Goal: Task Accomplishment & Management: Complete application form

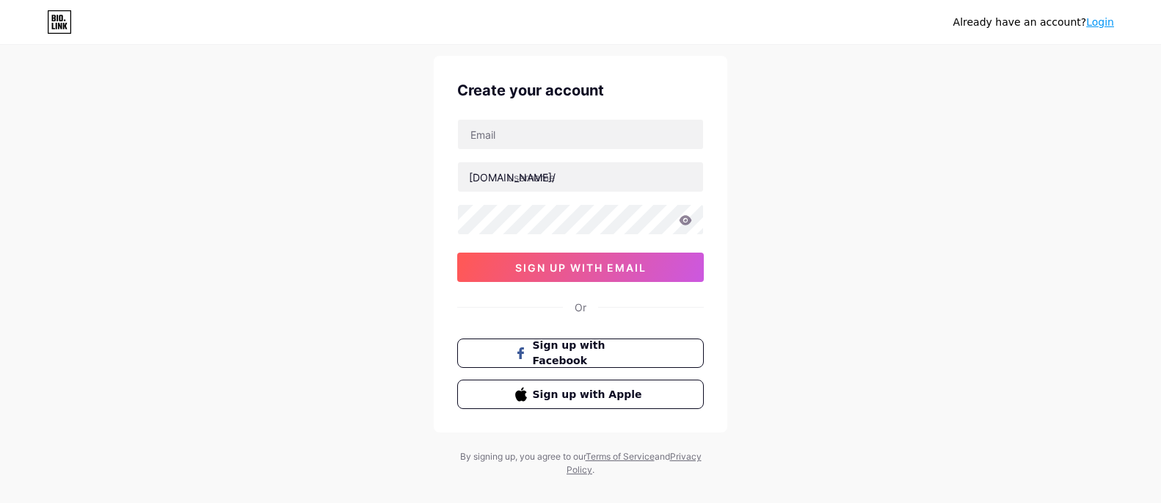
scroll to position [59, 0]
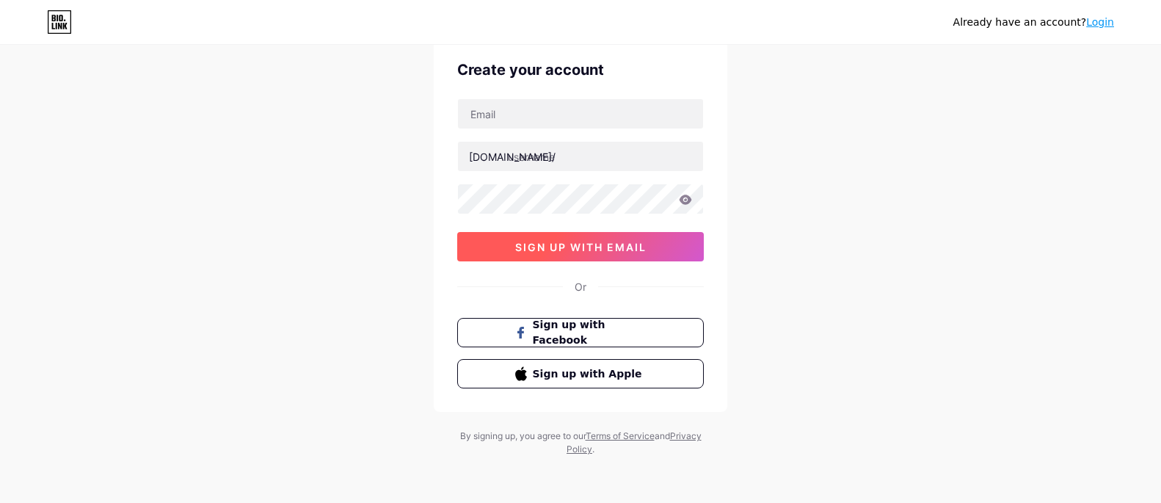
click at [607, 255] on button "sign up with email" at bounding box center [580, 246] width 246 height 29
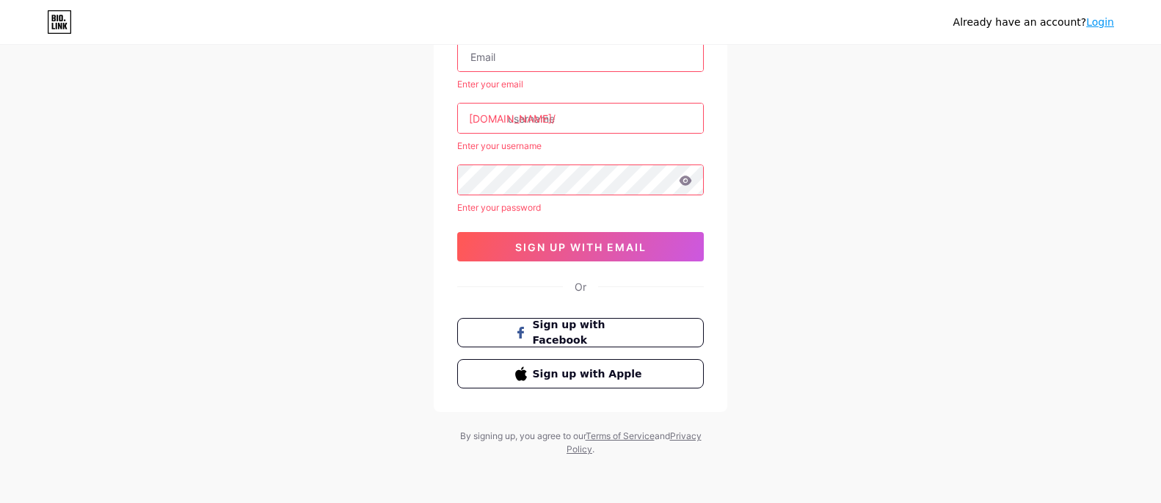
scroll to position [43, 0]
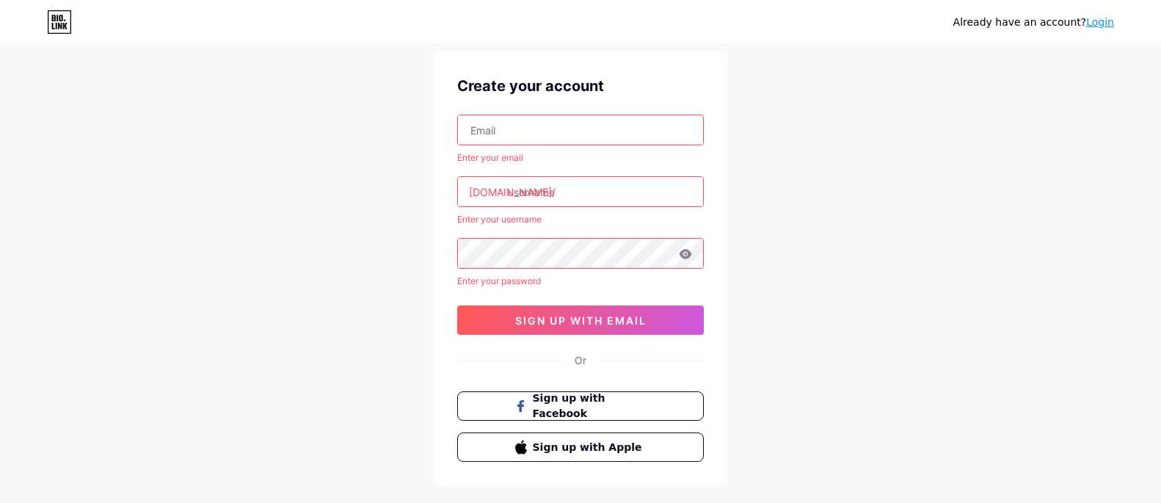
click at [518, 126] on input "text" at bounding box center [580, 129] width 245 height 29
paste input "gacor118_"
type input "gacor118_"
click at [543, 197] on input "text" at bounding box center [580, 191] width 245 height 29
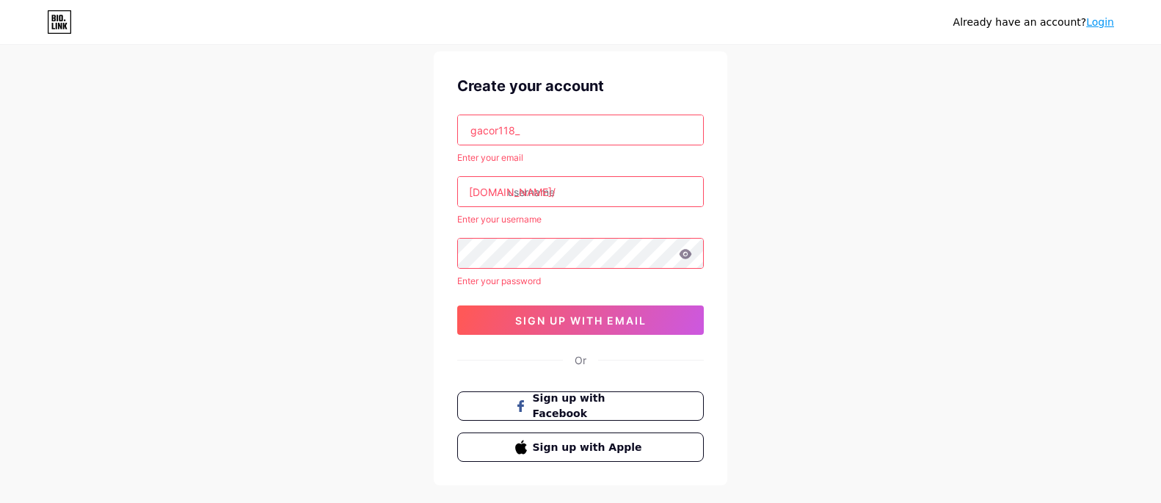
paste input "gacor118_"
type input "gacor118_"
drag, startPoint x: 532, startPoint y: 131, endPoint x: 398, endPoint y: 116, distance: 135.1
click at [398, 116] on div "Already have an account? Login Create your account gacor118_ Enter your email […" at bounding box center [580, 266] width 1161 height 618
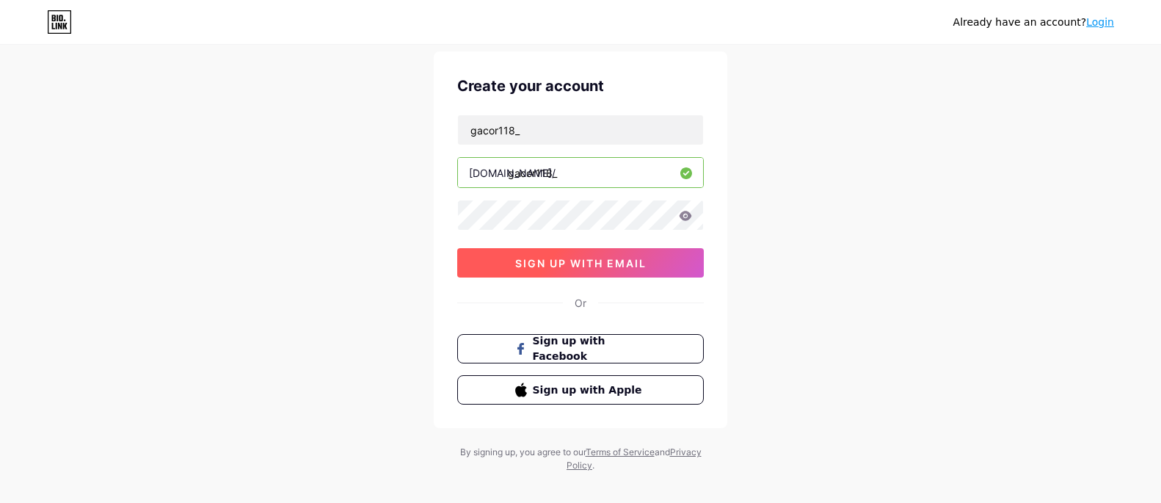
click at [599, 266] on span "sign up with email" at bounding box center [580, 263] width 131 height 12
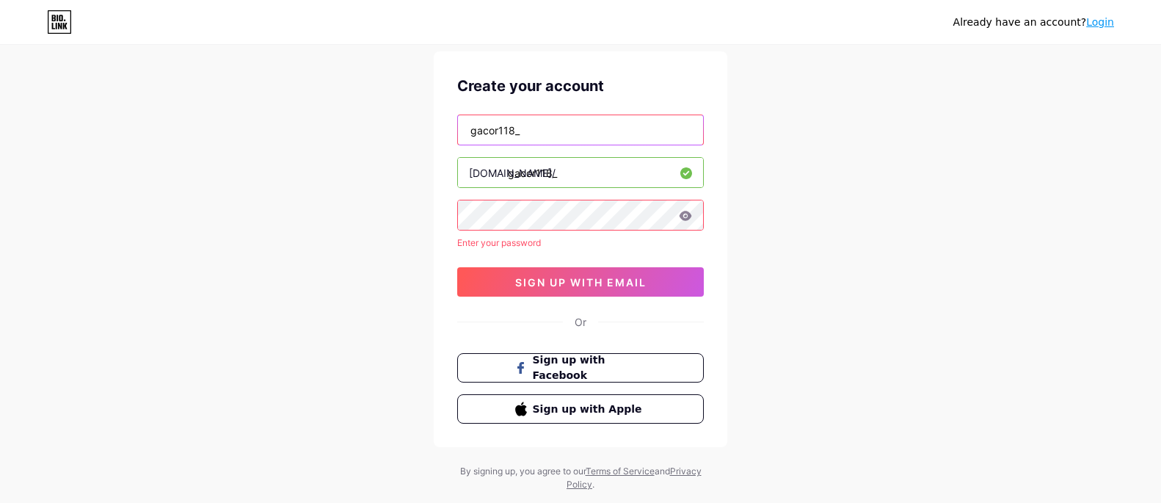
click at [569, 133] on input "gacor118_" at bounding box center [580, 129] width 245 height 29
drag, startPoint x: 547, startPoint y: 131, endPoint x: 403, endPoint y: 131, distance: 143.8
click at [403, 131] on div "Already have an account? Login Create your account gacor118_ [DOMAIN_NAME]/ gac…" at bounding box center [580, 247] width 1161 height 580
paste input "[URL][DOMAIN_NAME]"
click at [577, 131] on input "[URL][DOMAIN_NAME]" at bounding box center [580, 129] width 245 height 29
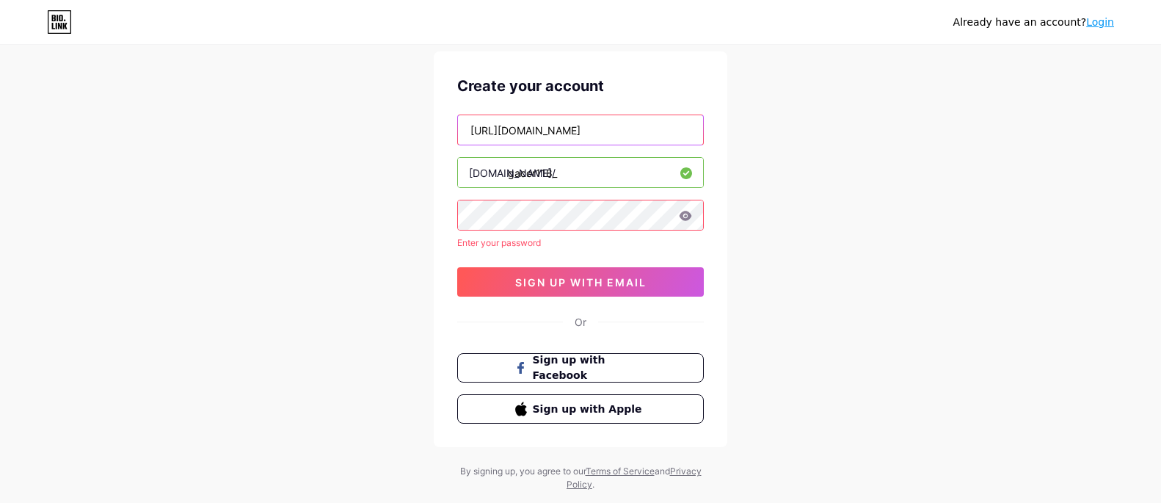
paste input "[EMAIL_ADDRESS][DOMAIN_NAME]"
type input "[EMAIL_ADDRESS][DOMAIN_NAME]"
click at [869, 194] on div "Already have an account? Login Create your account [EMAIL_ADDRESS][DOMAIN_NAME]…" at bounding box center [580, 247] width 1161 height 580
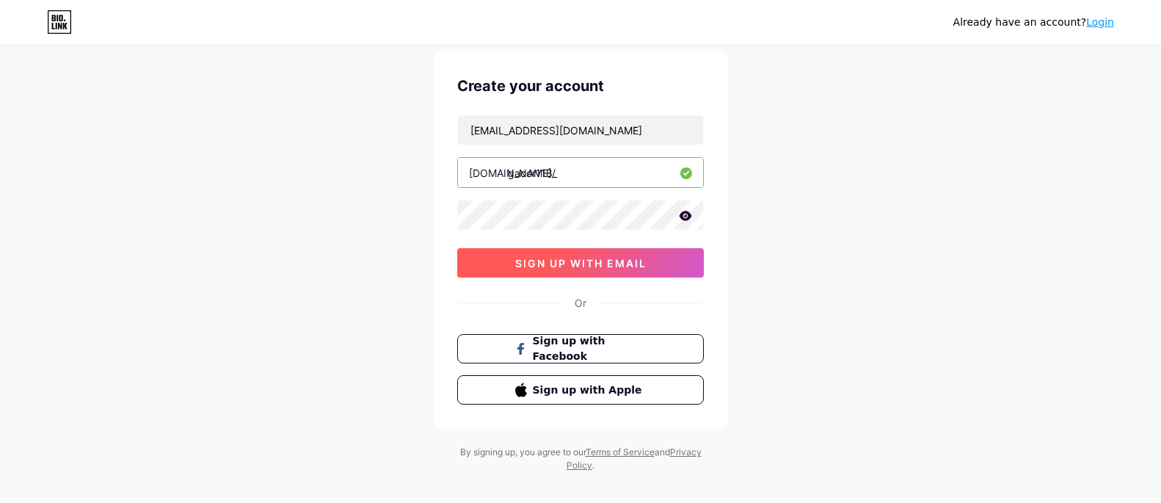
click at [624, 269] on button "sign up with email" at bounding box center [580, 262] width 246 height 29
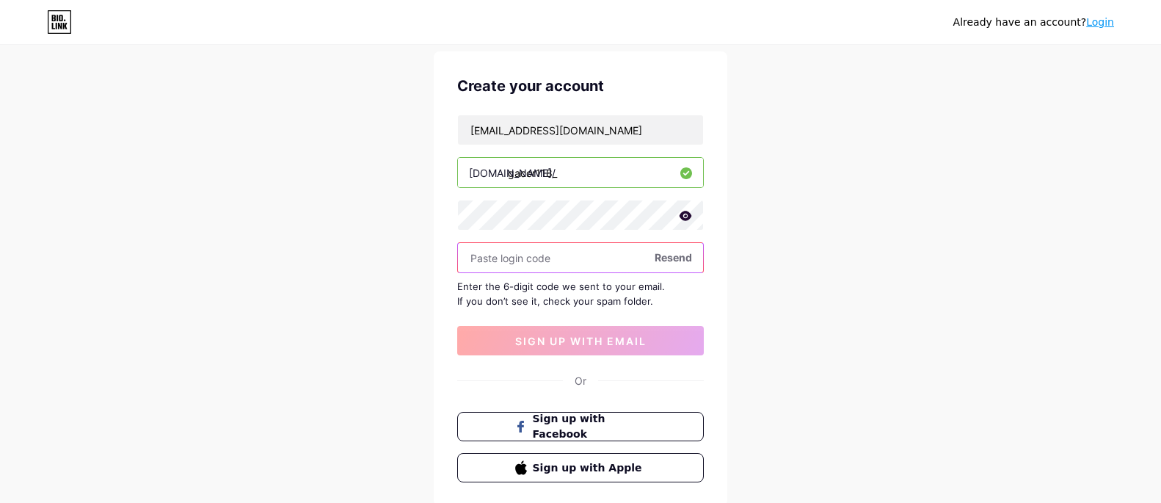
click at [579, 253] on input "text" at bounding box center [580, 257] width 245 height 29
paste input "116582"
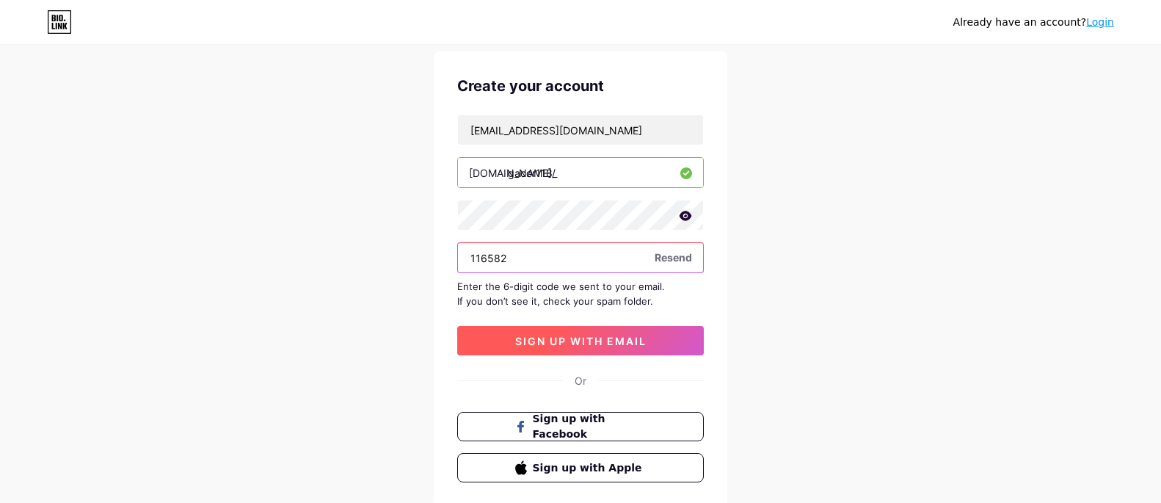
type input "116582"
click at [579, 337] on span "sign up with email" at bounding box center [580, 341] width 131 height 12
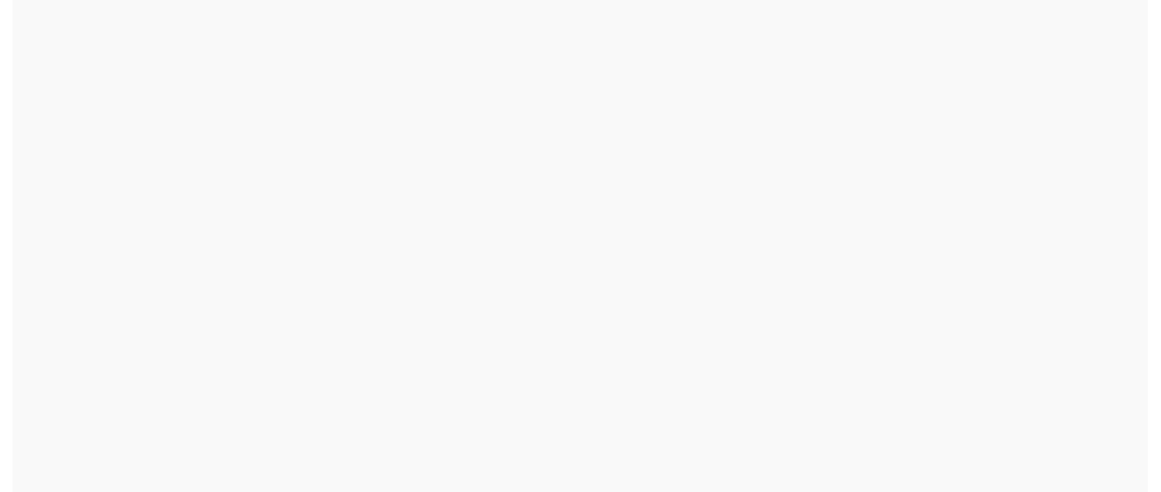
scroll to position [0, 0]
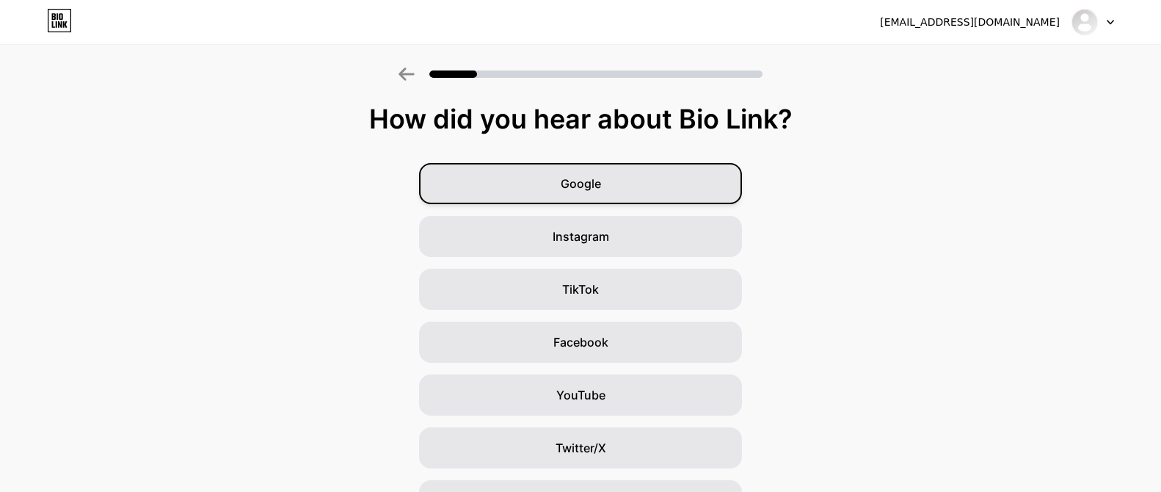
click at [565, 175] on div "Google" at bounding box center [580, 183] width 323 height 41
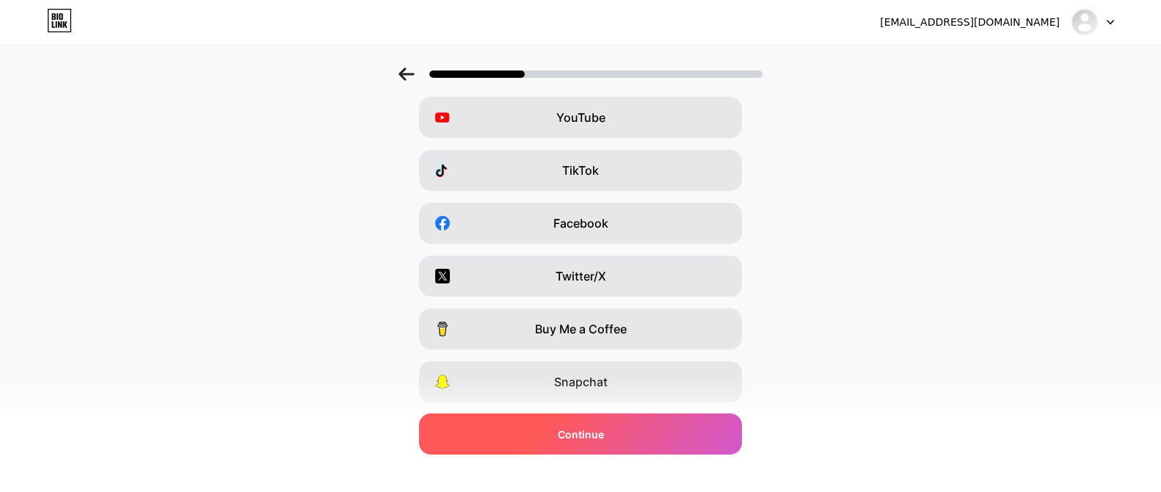
scroll to position [147, 0]
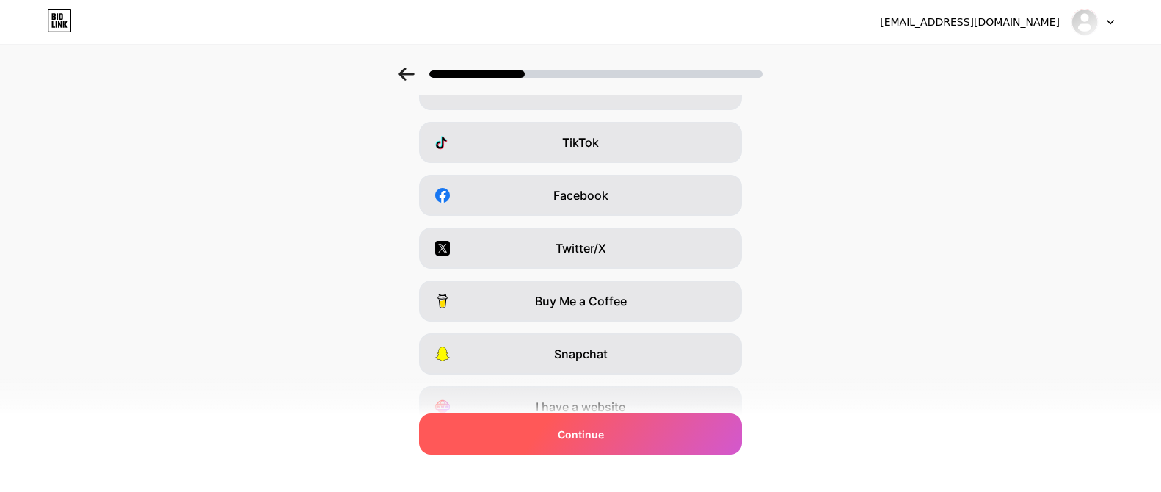
click at [657, 446] on div "Continue" at bounding box center [580, 433] width 323 height 41
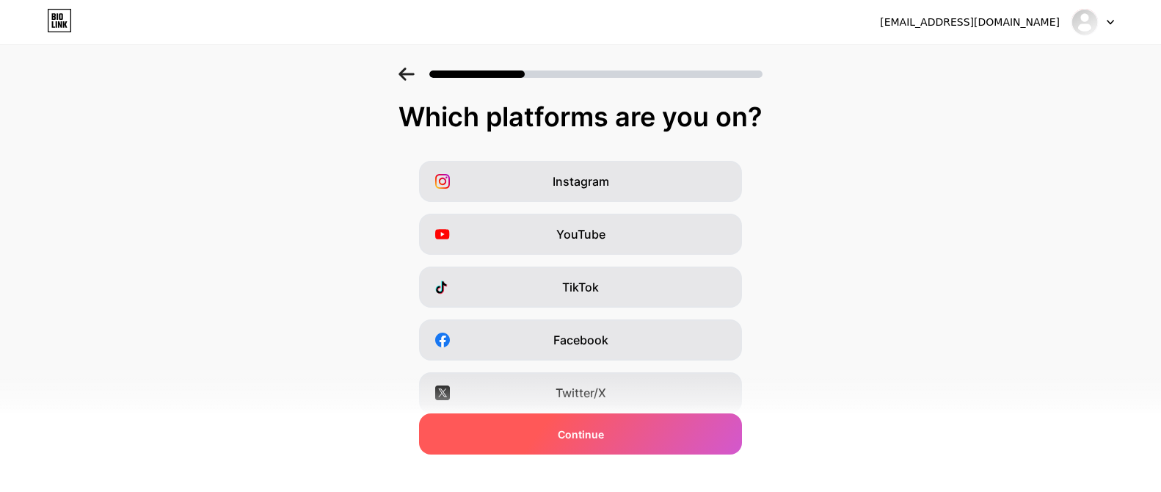
scroll to position [0, 0]
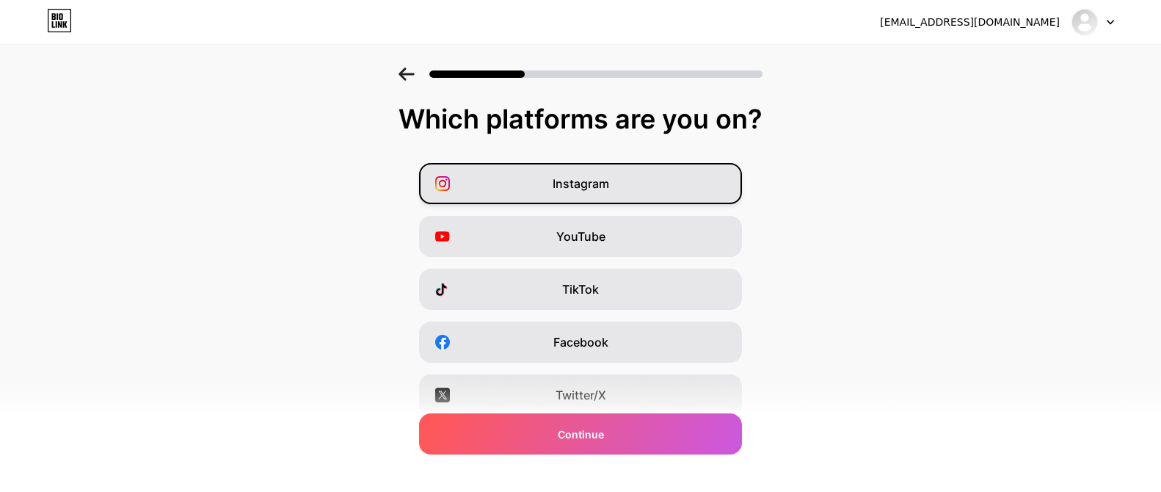
click at [604, 183] on span "Instagram" at bounding box center [580, 184] width 56 height 18
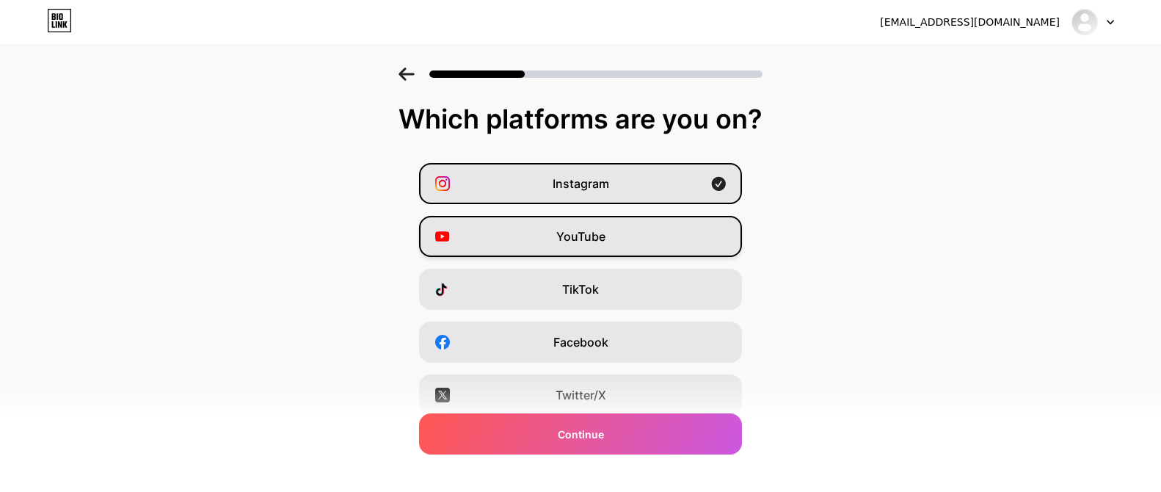
click at [613, 241] on div "YouTube" at bounding box center [580, 236] width 323 height 41
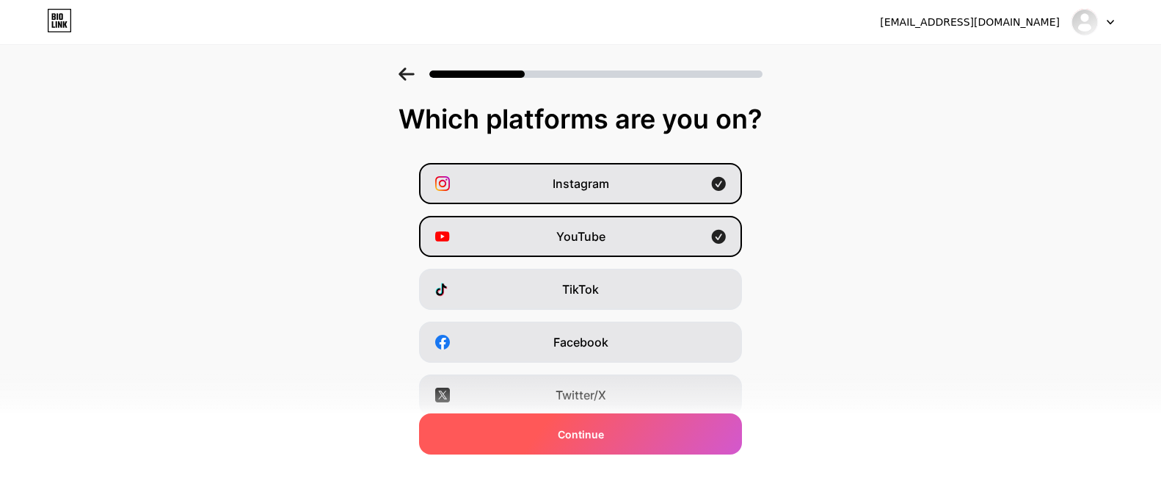
click at [614, 436] on div "Continue" at bounding box center [580, 433] width 323 height 41
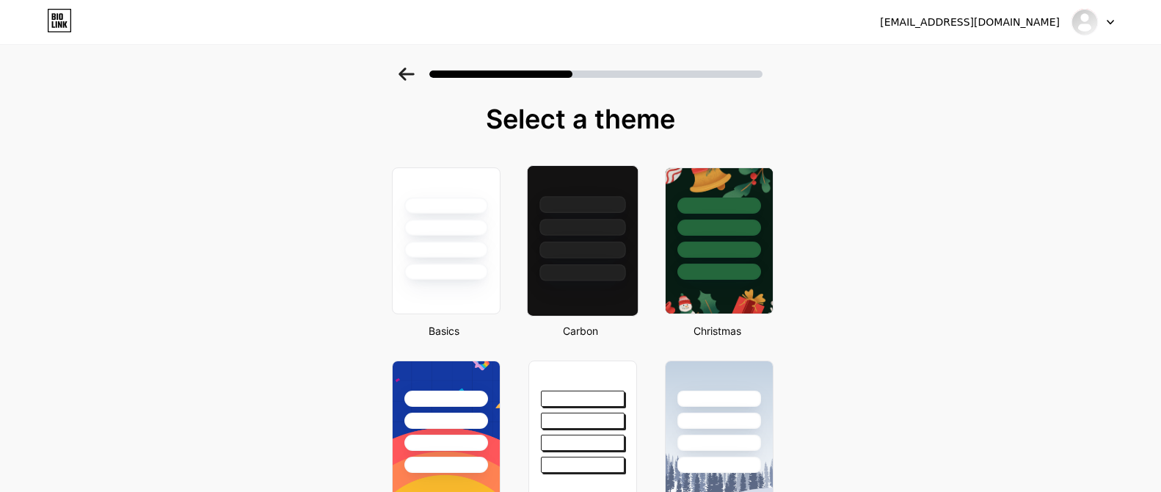
click at [599, 293] on div at bounding box center [583, 240] width 112 height 151
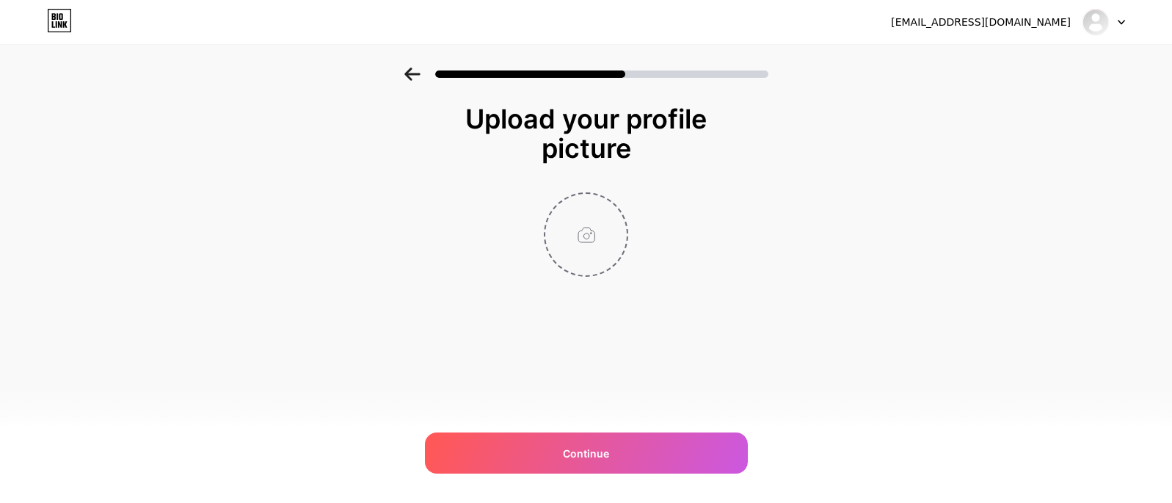
click at [577, 251] on input "file" at bounding box center [585, 234] width 81 height 81
type input "C:\fakepath\wall Heylink gcr.png"
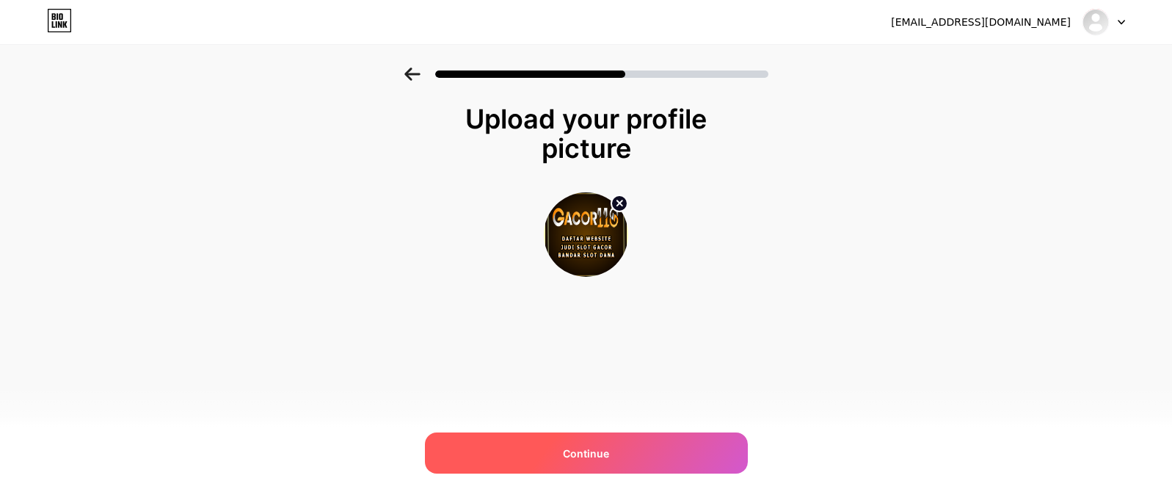
click at [619, 461] on div "Continue" at bounding box center [586, 452] width 323 height 41
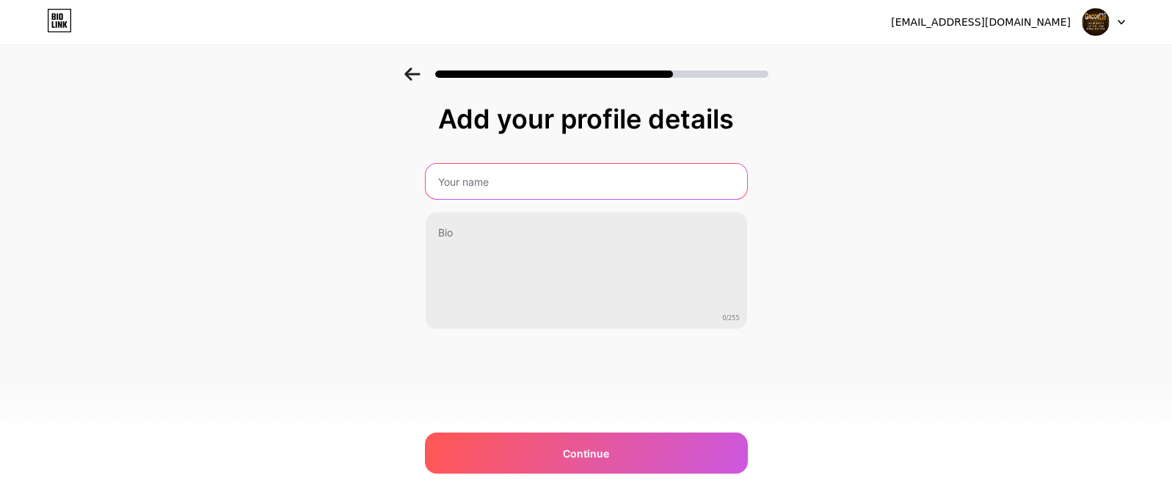
click at [492, 185] on input "text" at bounding box center [585, 181] width 321 height 35
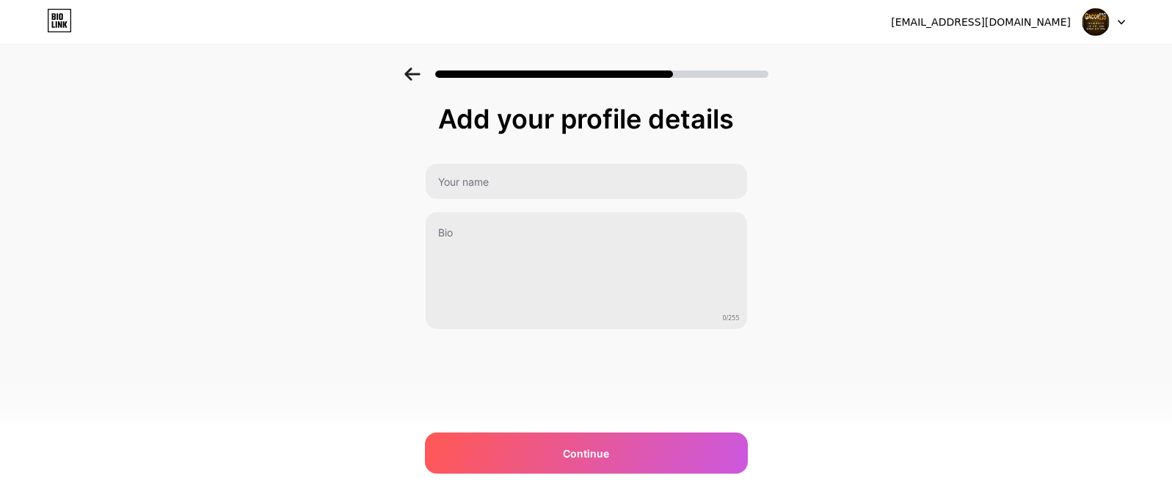
drag, startPoint x: 563, startPoint y: 380, endPoint x: 558, endPoint y: 335, distance: 45.0
click at [563, 380] on div "Add your profile details 0/255 Continue Error" at bounding box center [586, 253] width 323 height 299
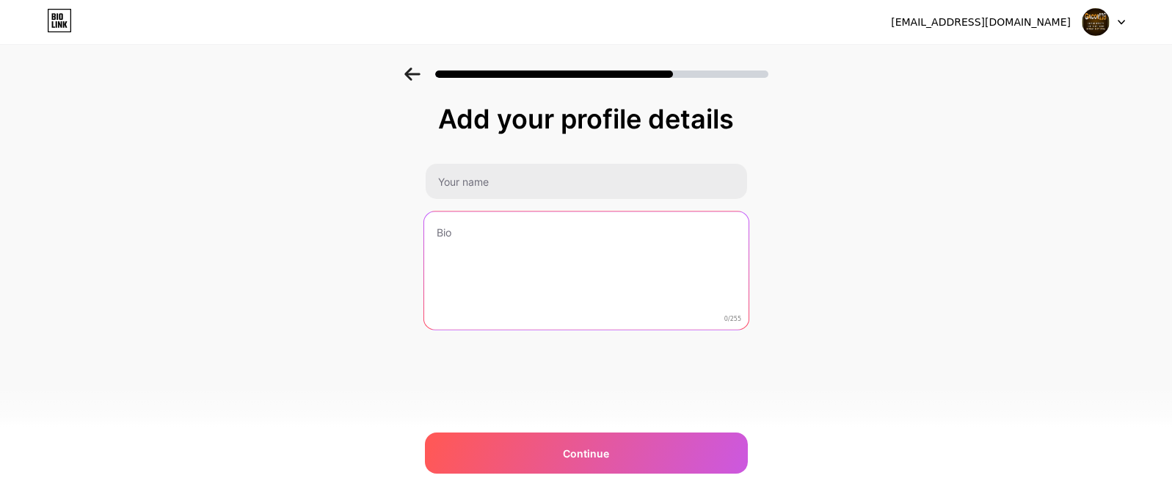
click at [503, 244] on textarea at bounding box center [585, 271] width 324 height 120
paste textarea "GACOR118 | DAFTAR WEBSITE [PERSON_NAME] SLO GACOR [GEOGRAPHIC_DATA][PERSON_NAME]"
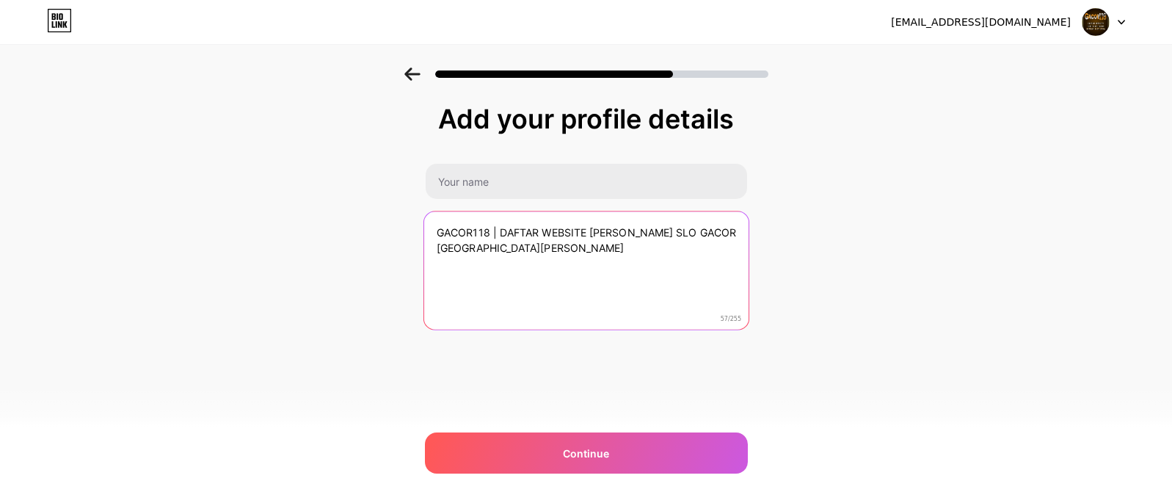
drag, startPoint x: 501, startPoint y: 235, endPoint x: 383, endPoint y: 228, distance: 118.3
click at [383, 233] on div "Add your profile details GACOR118 | DAFTAR WEBSITE [PERSON_NAME] SLO GACOR [GEO…" at bounding box center [586, 234] width 1172 height 335
type textarea "DAFTAR WEBSITE [PERSON_NAME] SLO GACOR BANDAR SLOT [PERSON_NAME]"
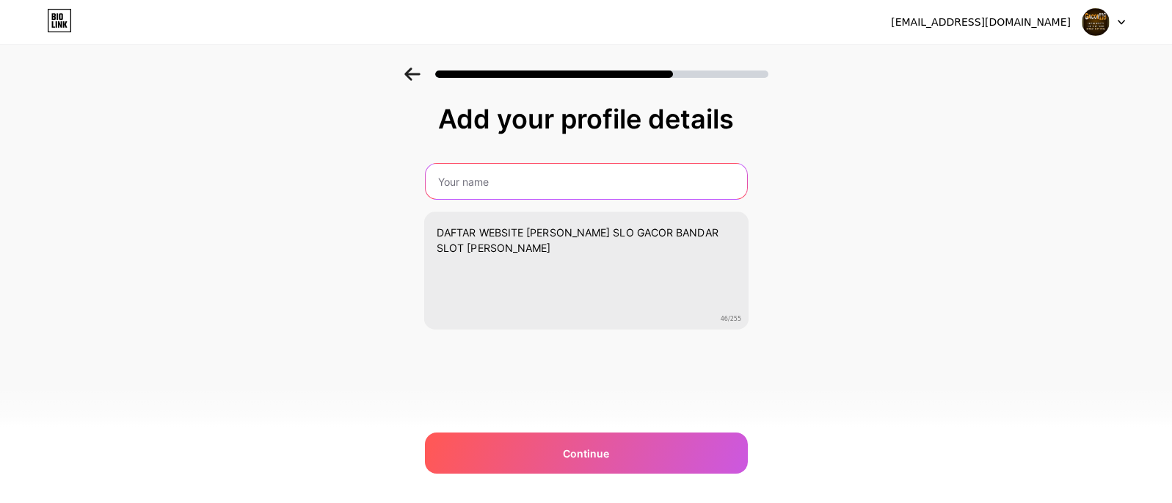
click at [490, 178] on input "text" at bounding box center [585, 181] width 321 height 35
paste input "GACOR118 |"
click at [524, 182] on input "GACOR118 |" at bounding box center [585, 181] width 324 height 35
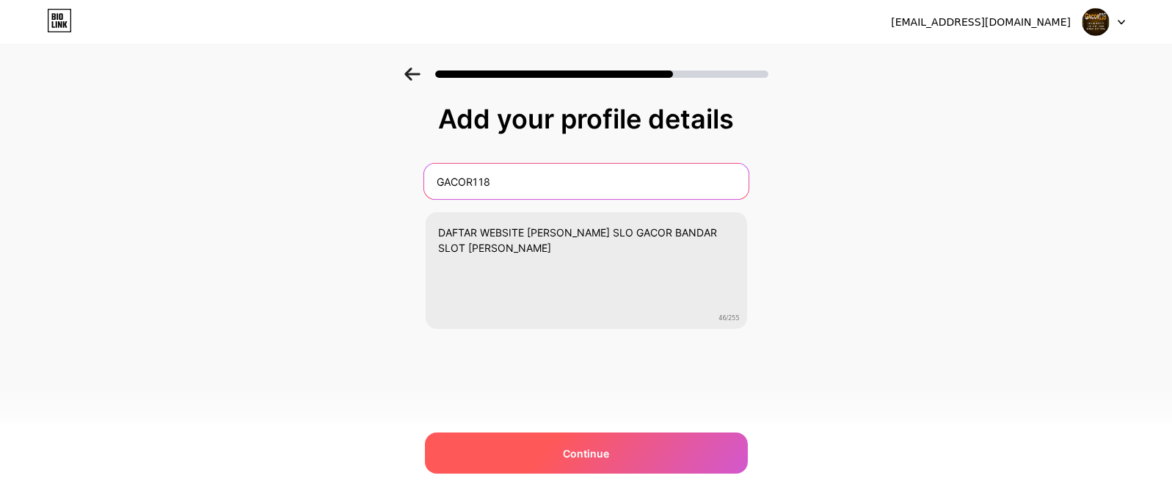
type input "GACOR118"
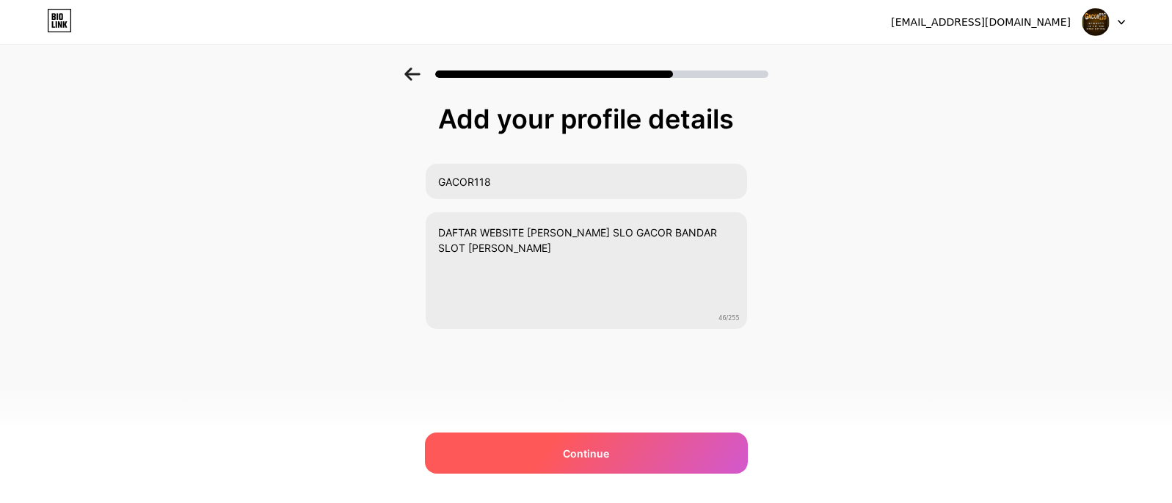
click at [591, 447] on span "Continue" at bounding box center [586, 452] width 46 height 15
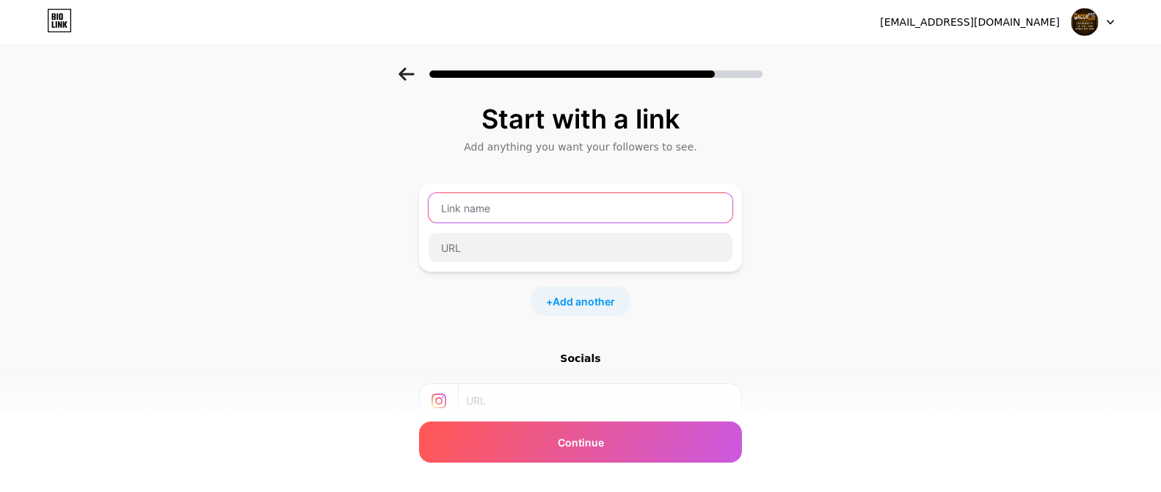
click at [491, 212] on input "text" at bounding box center [580, 207] width 304 height 29
click at [558, 211] on input "text" at bounding box center [580, 207] width 304 height 29
paste input "gacor118_"
type input "gacor118_"
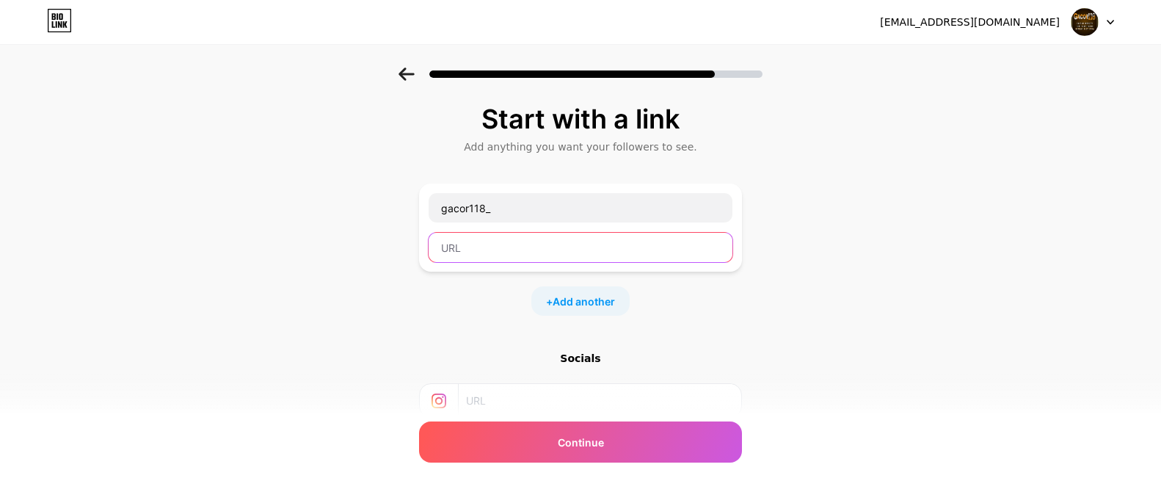
click at [545, 251] on input "text" at bounding box center [580, 247] width 304 height 29
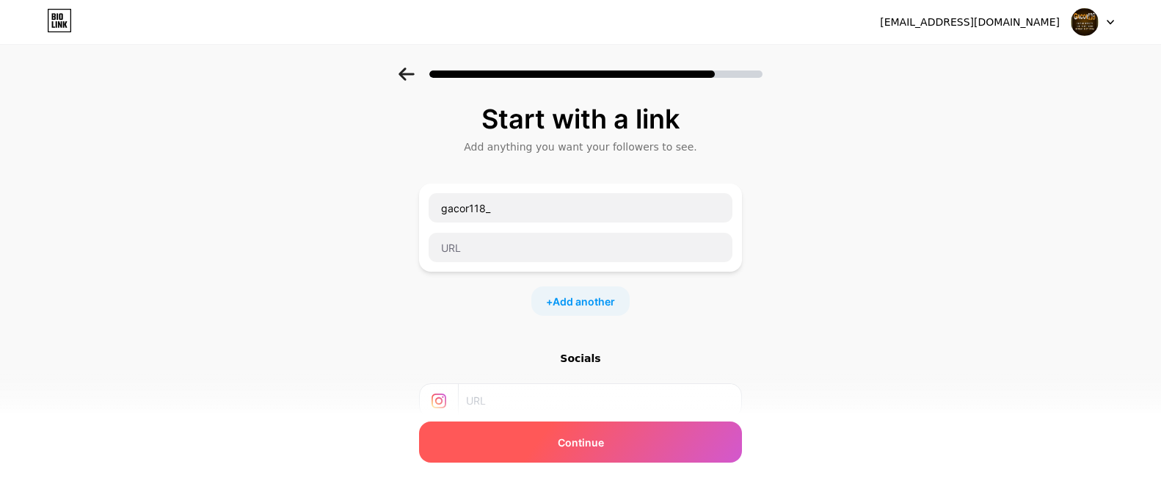
click at [607, 453] on div "Continue" at bounding box center [580, 441] width 323 height 41
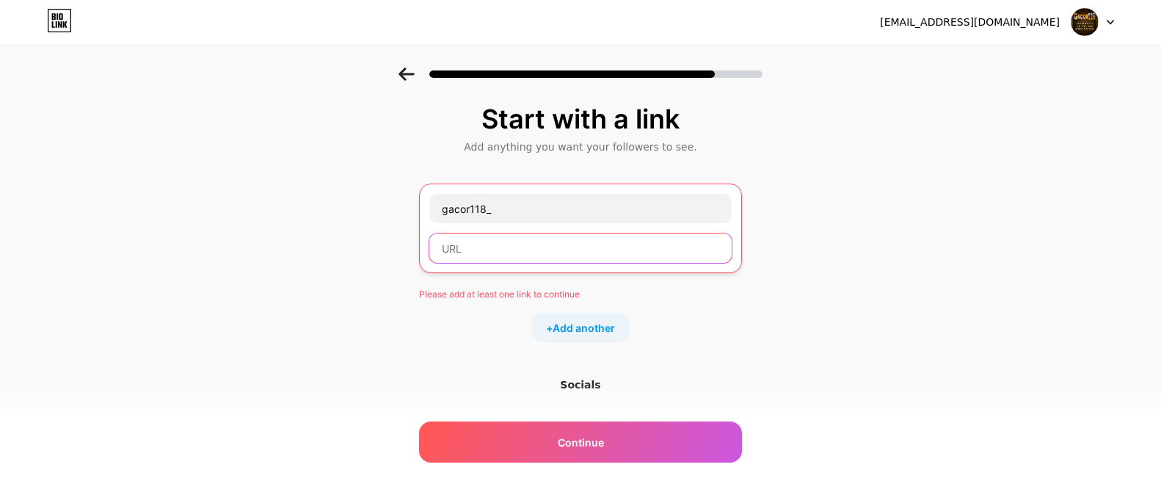
click at [501, 253] on input "text" at bounding box center [580, 247] width 302 height 29
click at [505, 246] on input "text" at bounding box center [580, 247] width 302 height 29
paste input "[DOMAIN_NAME]"
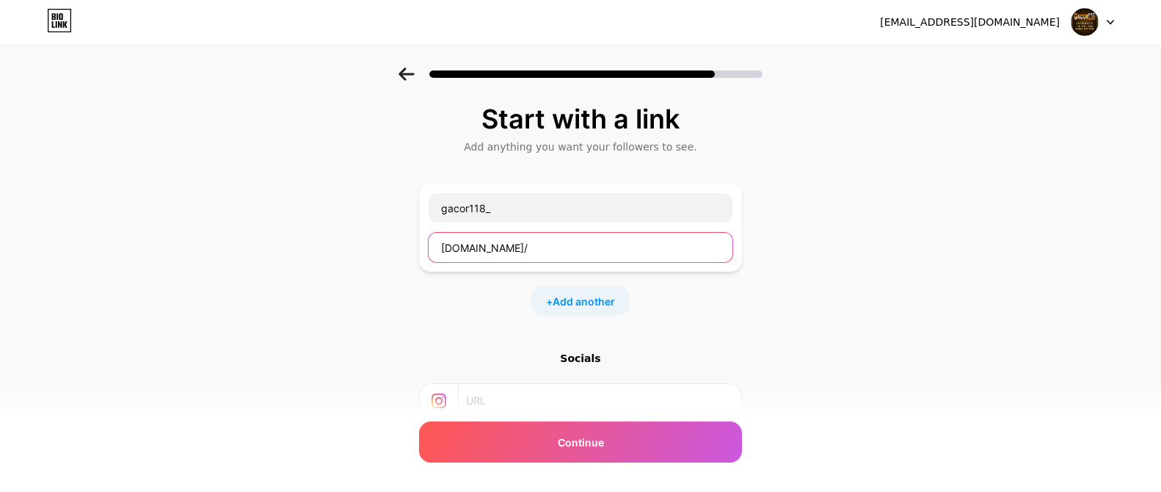
paste input "[DOMAIN_NAME]"
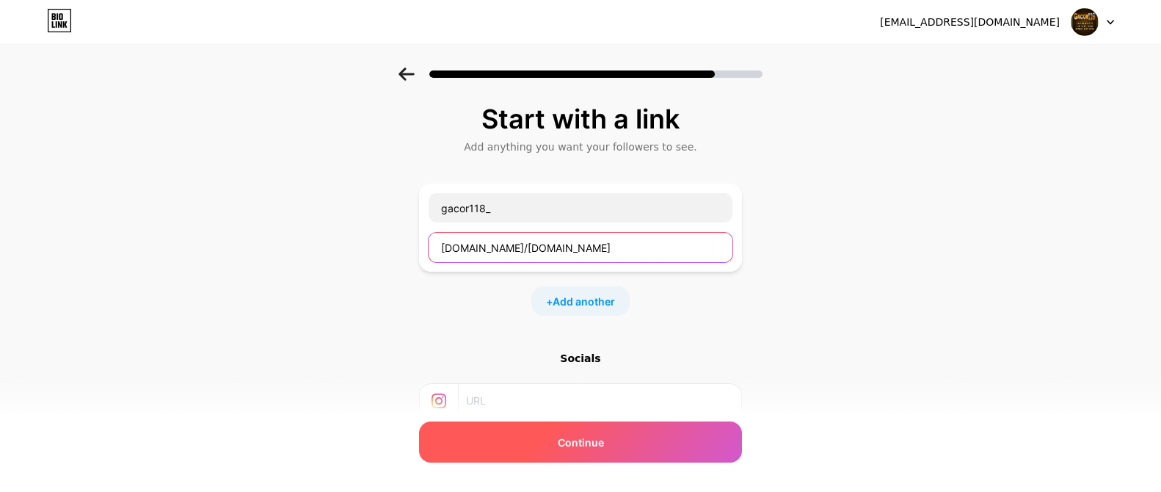
type input "[DOMAIN_NAME]/[DOMAIN_NAME]"
click at [594, 447] on span "Continue" at bounding box center [581, 441] width 46 height 15
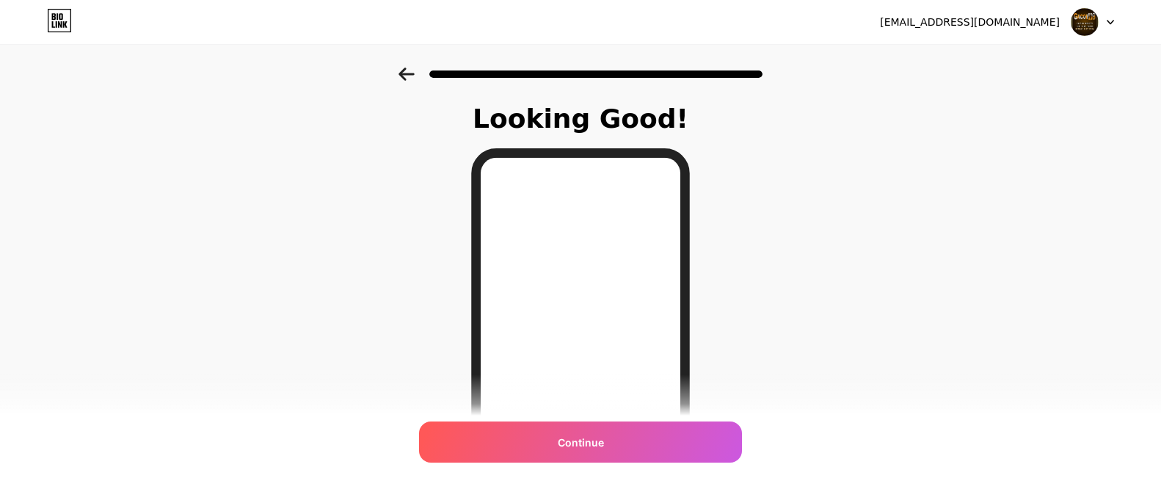
click at [595, 446] on span "Continue" at bounding box center [581, 441] width 46 height 15
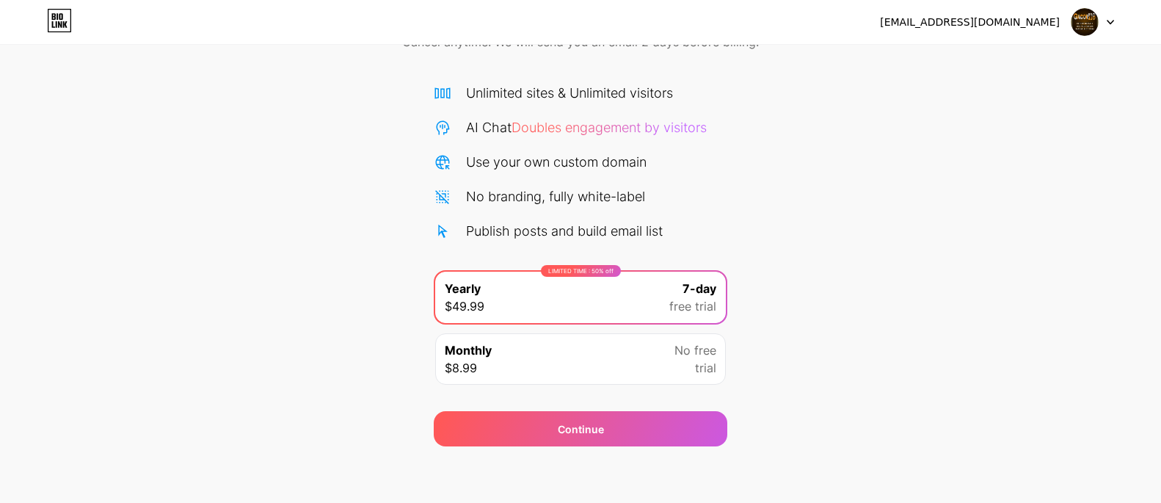
scroll to position [88, 0]
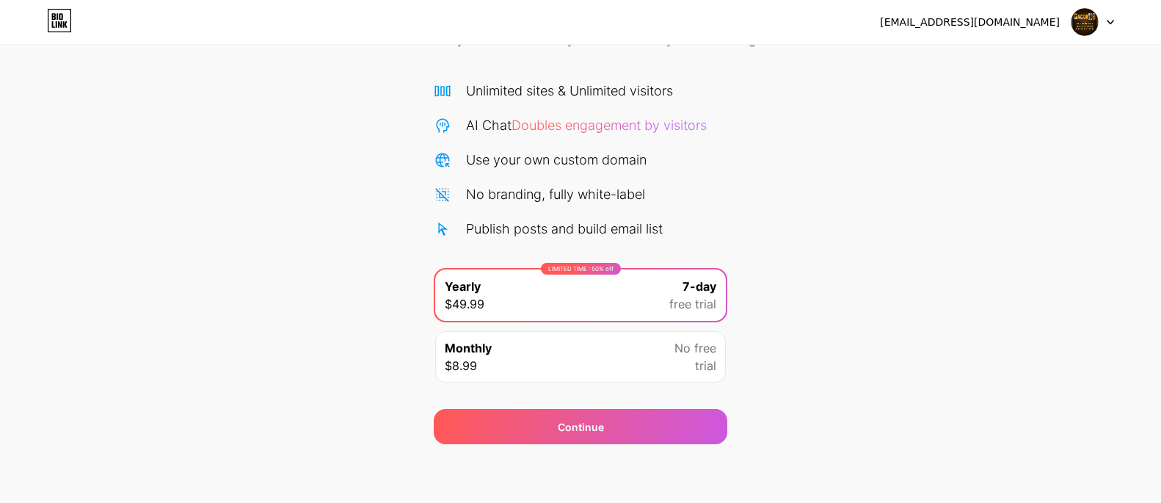
click at [547, 359] on div "Monthly $8.99 No free trial" at bounding box center [580, 356] width 291 height 51
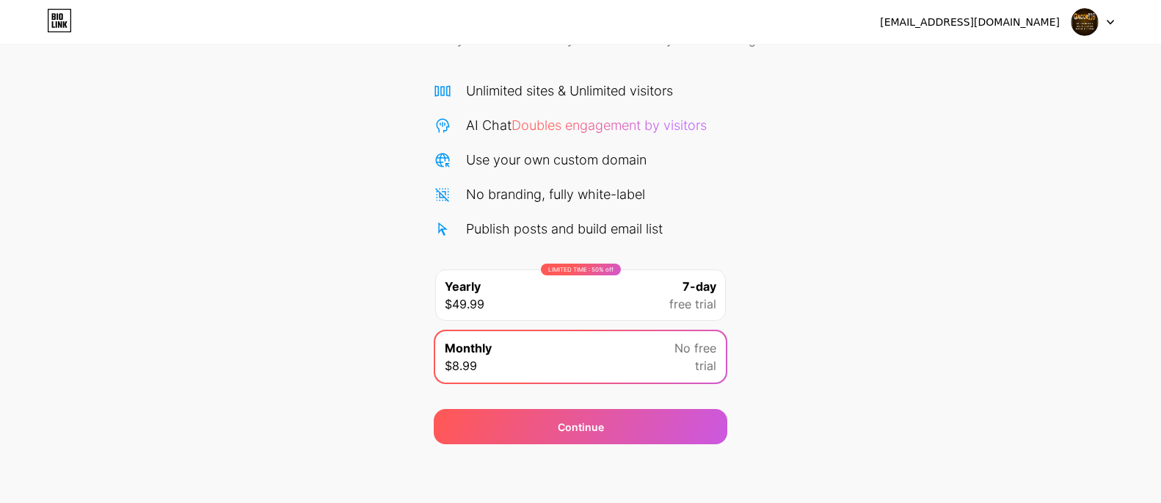
scroll to position [0, 0]
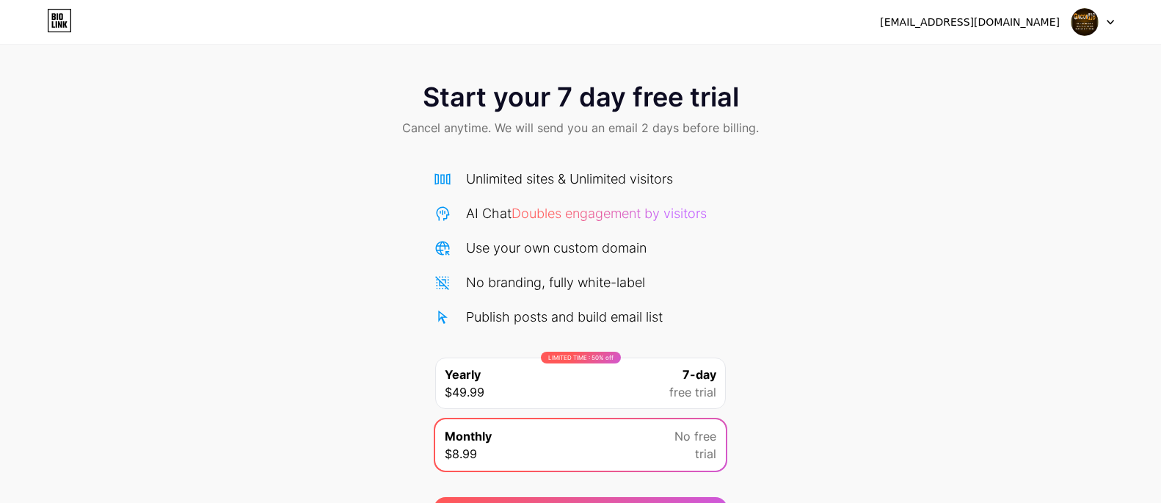
click at [515, 374] on div "LIMITED TIME : 50% off Yearly $49.99 7-day free trial" at bounding box center [580, 382] width 291 height 51
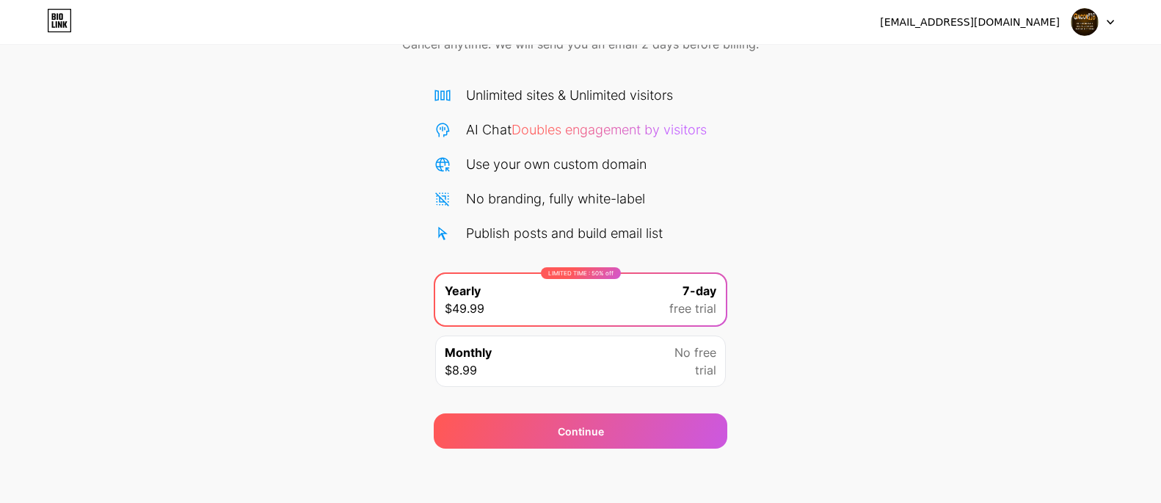
scroll to position [88, 0]
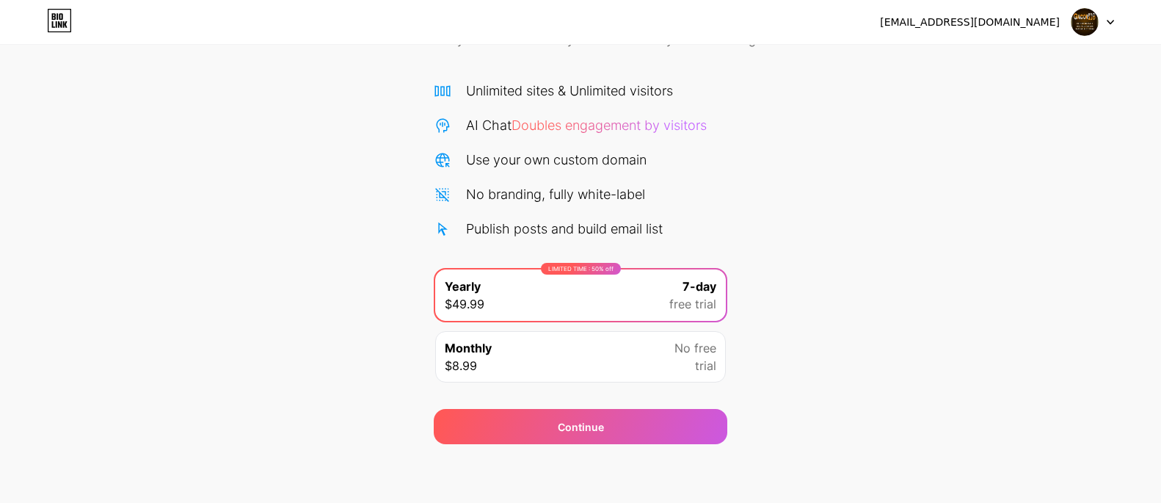
click at [571, 430] on div "Continue" at bounding box center [581, 426] width 46 height 15
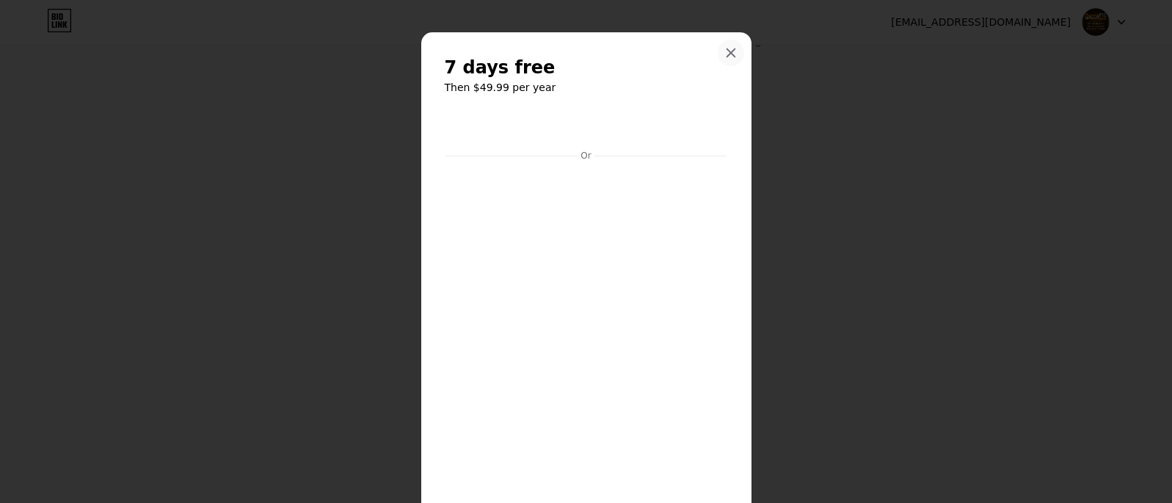
click at [731, 53] on div at bounding box center [730, 53] width 26 height 26
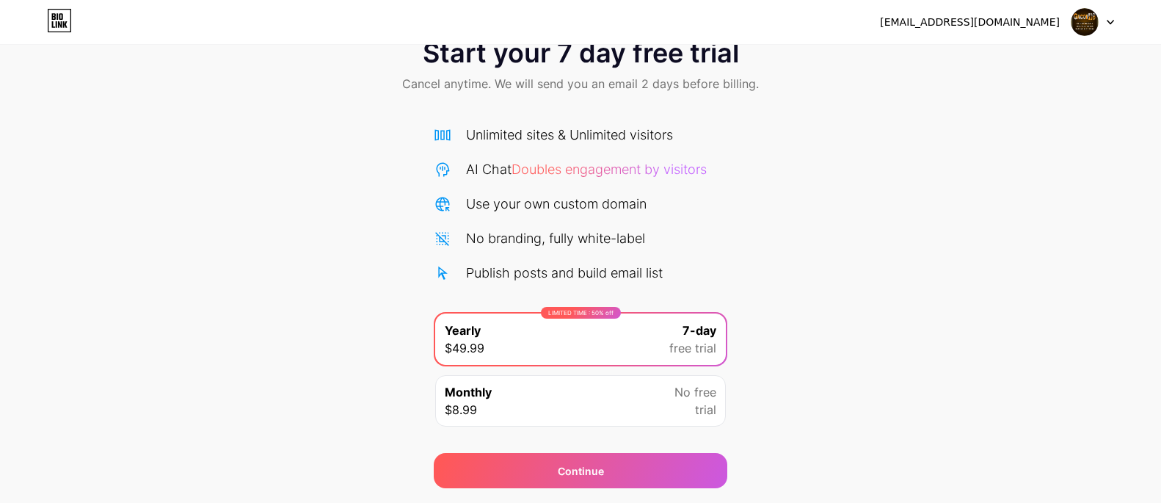
scroll to position [0, 0]
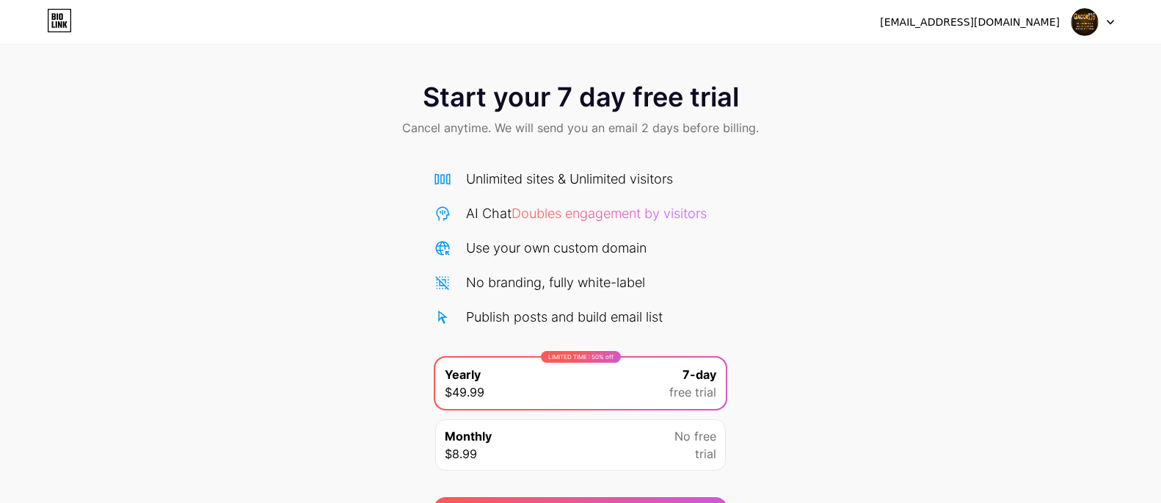
click at [1092, 23] on img at bounding box center [1084, 22] width 28 height 28
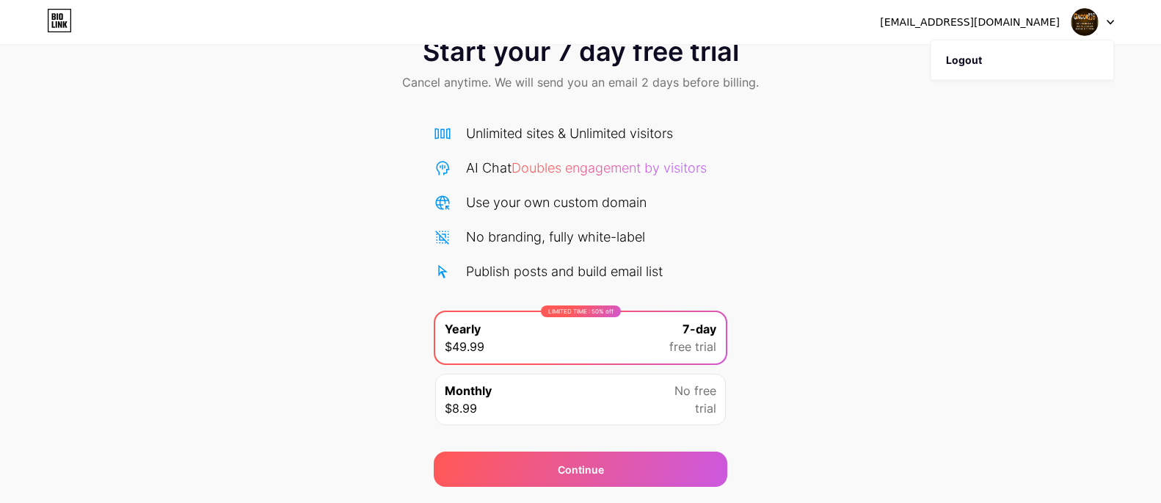
scroll to position [88, 0]
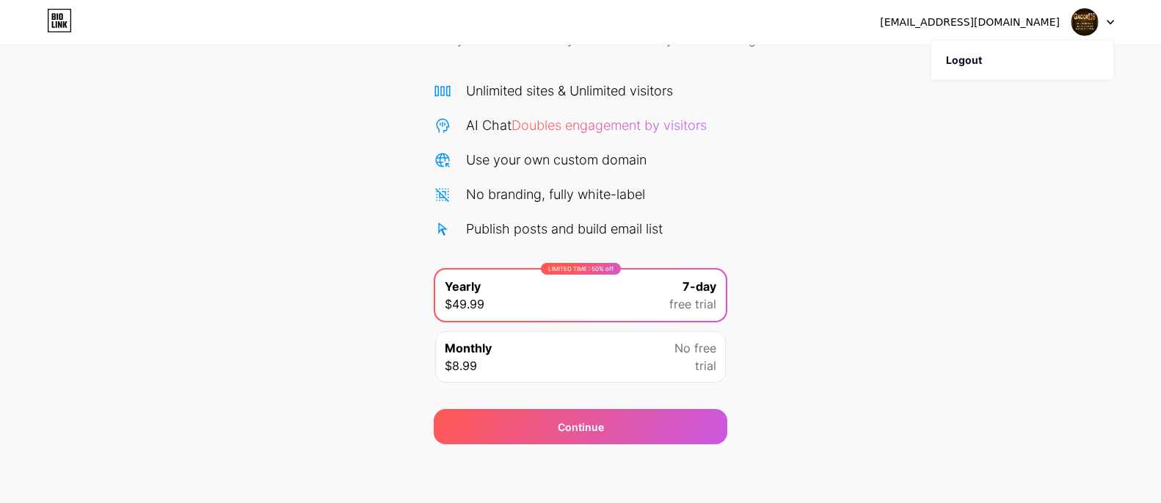
click at [571, 346] on div "Monthly $8.99 No free trial" at bounding box center [580, 356] width 291 height 51
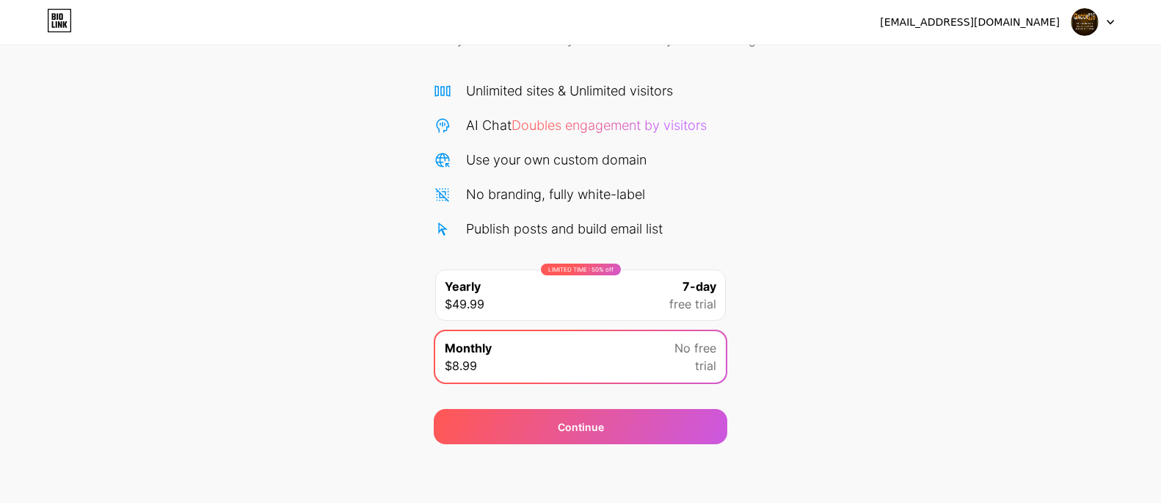
click at [124, 96] on div "Start your 7 day free trial Cancel anytime. We will send you an email 2 days be…" at bounding box center [580, 211] width 1161 height 464
